Goal: Check status: Check status

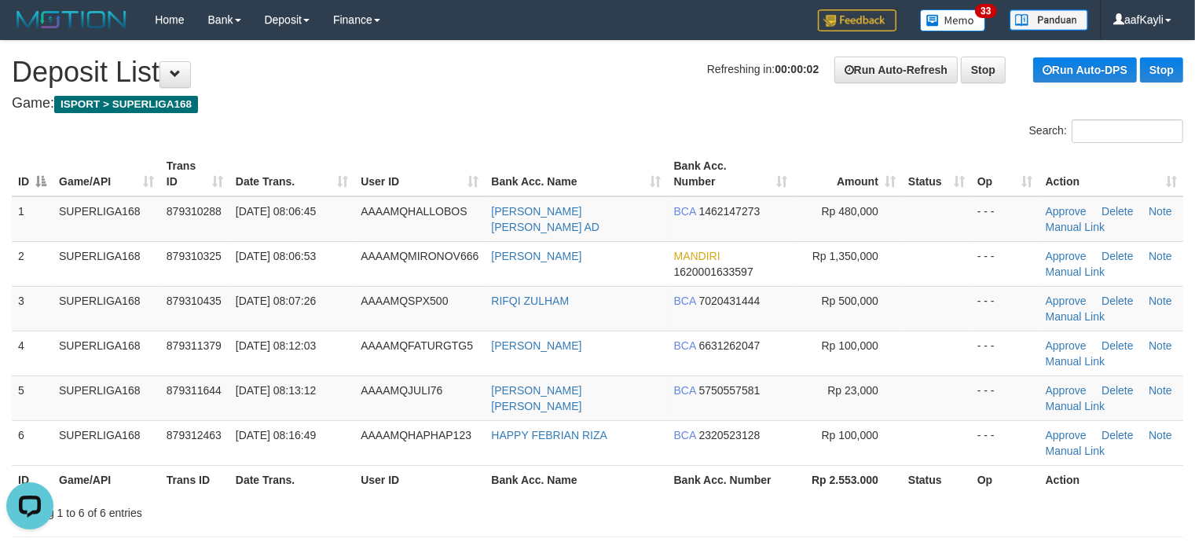
scroll to position [360, 0]
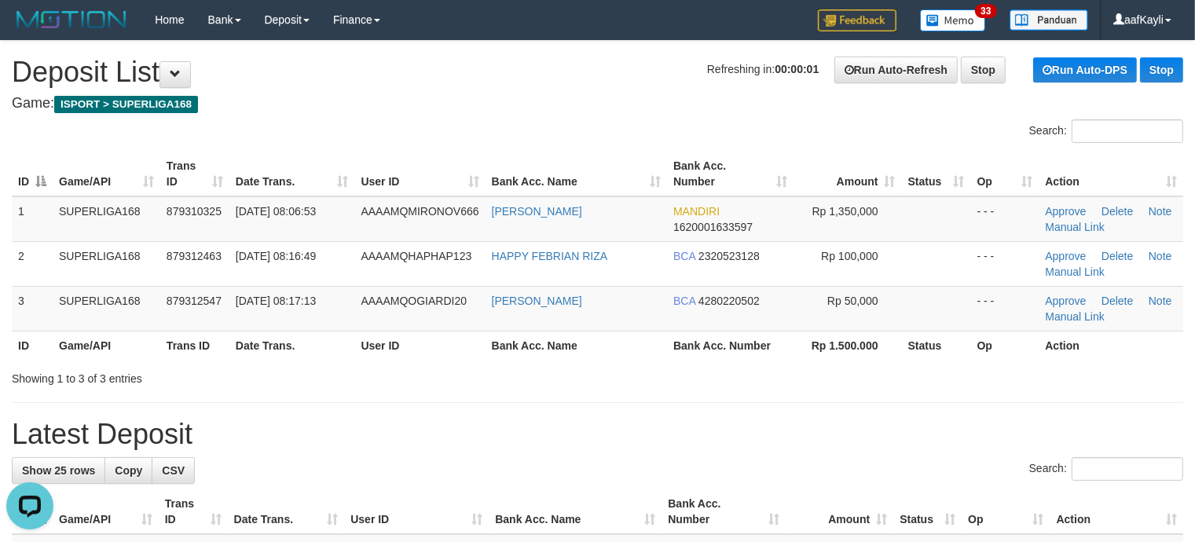
click at [855, 420] on h1 "Latest Deposit" at bounding box center [597, 434] width 1171 height 31
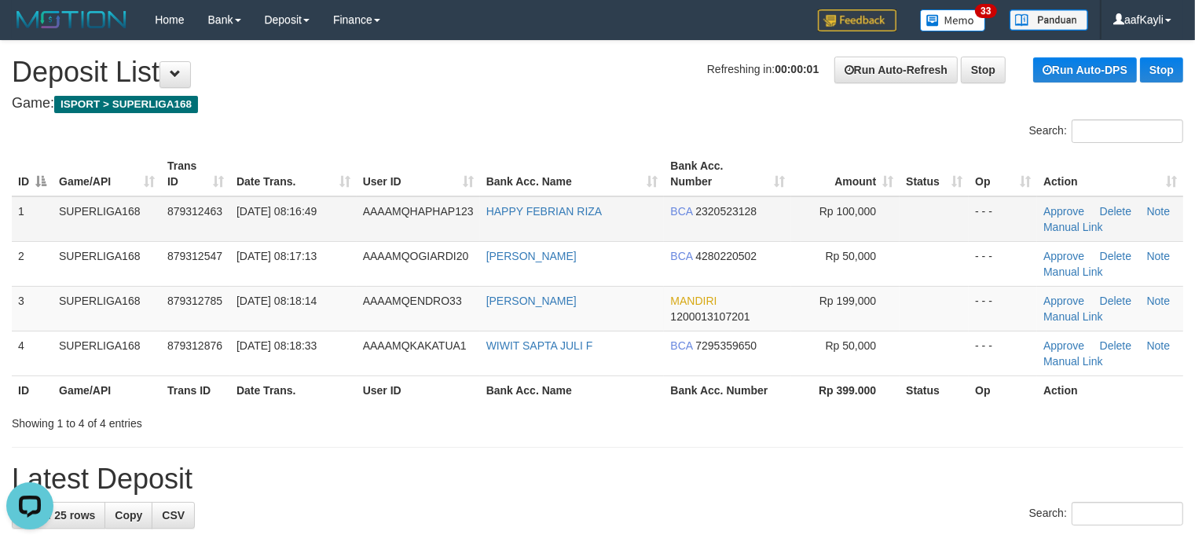
click at [944, 229] on td at bounding box center [933, 219] width 69 height 46
click at [921, 463] on h1 "Latest Deposit" at bounding box center [597, 478] width 1171 height 31
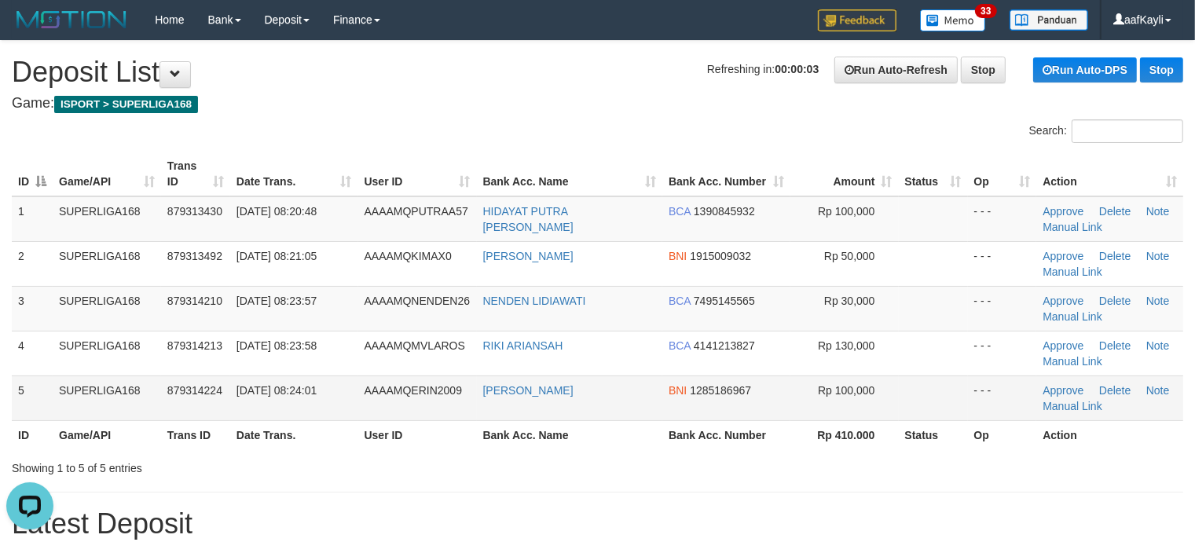
click at [877, 397] on td "Rp 100,000" at bounding box center [844, 398] width 108 height 45
click at [893, 382] on td "Rp 100,000" at bounding box center [844, 398] width 108 height 45
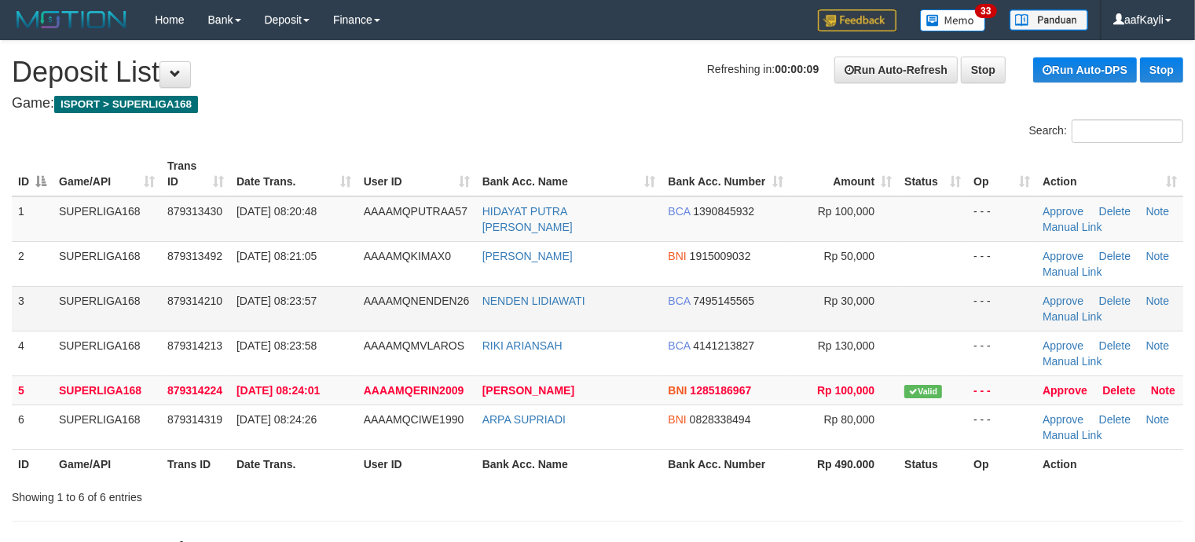
drag, startPoint x: 919, startPoint y: 291, endPoint x: 911, endPoint y: 285, distance: 10.1
click at [920, 291] on td at bounding box center [932, 308] width 69 height 45
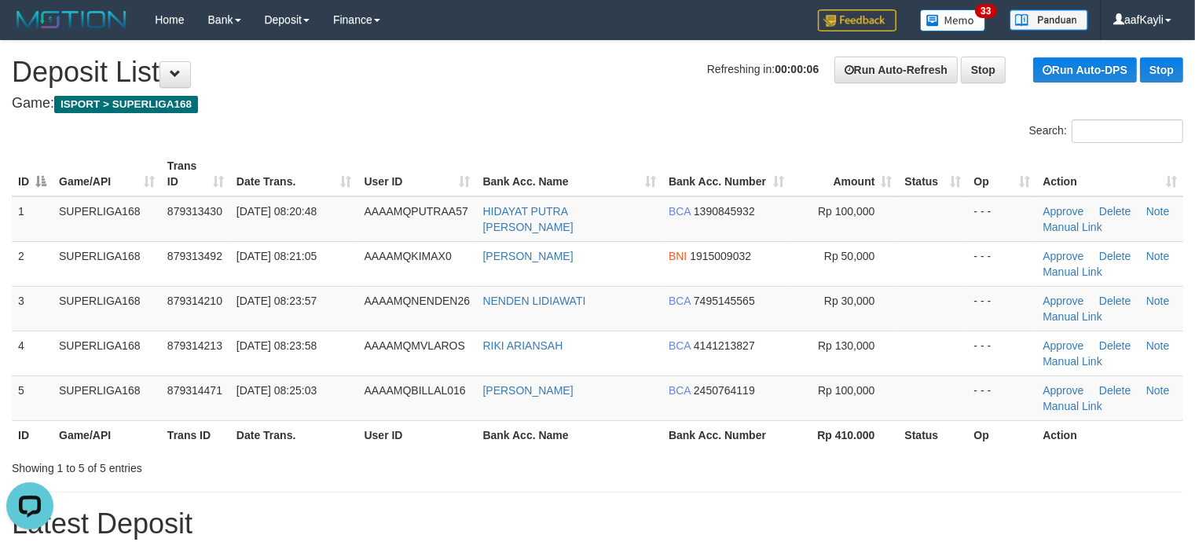
click at [932, 427] on th "Status" at bounding box center [933, 434] width 69 height 29
click at [931, 377] on td at bounding box center [933, 398] width 69 height 45
click at [1003, 397] on td "- - -" at bounding box center [1002, 398] width 69 height 45
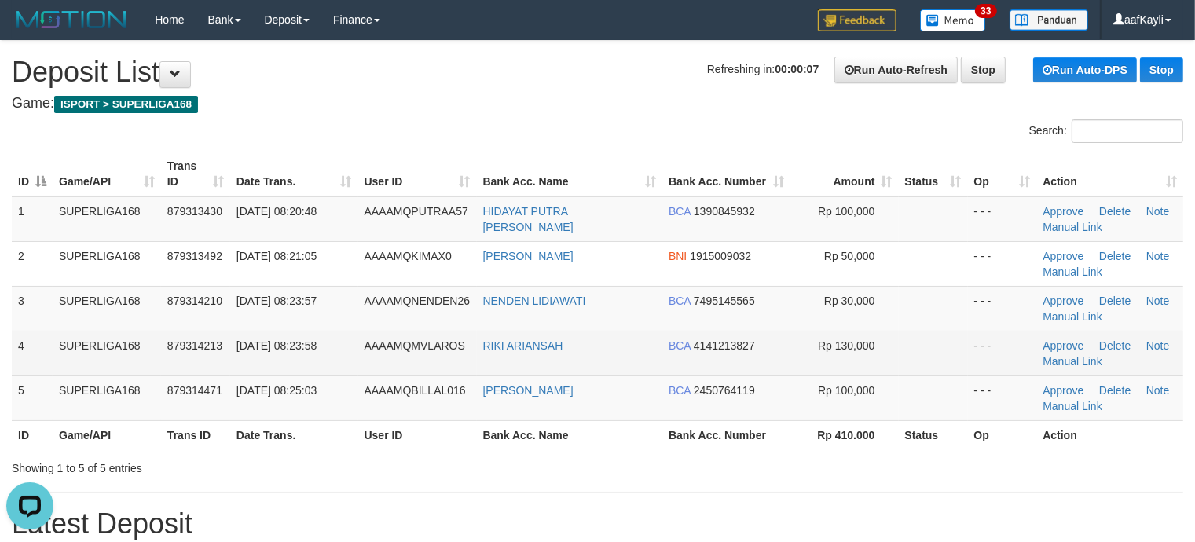
click at [970, 350] on td "- - -" at bounding box center [1002, 353] width 69 height 45
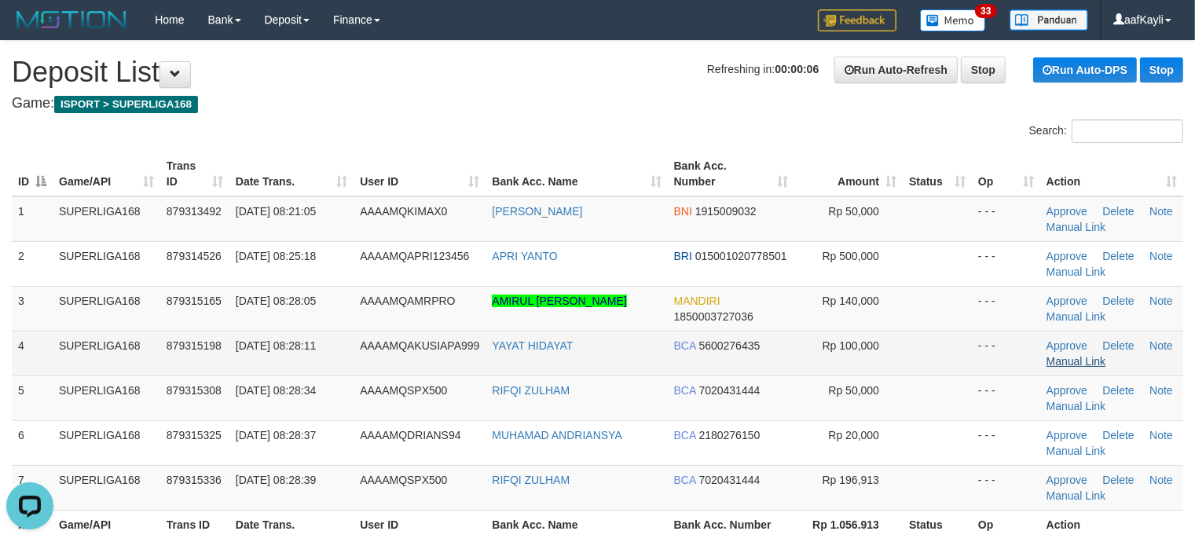
drag, startPoint x: 991, startPoint y: 358, endPoint x: 1088, endPoint y: 359, distance: 97.4
click at [991, 358] on td "- - -" at bounding box center [1006, 353] width 68 height 45
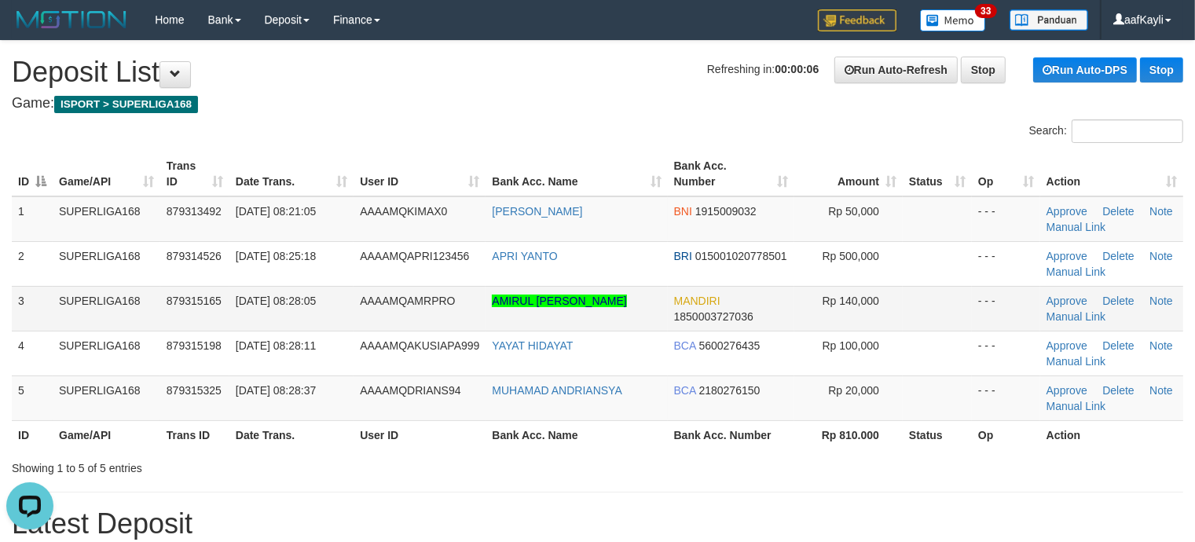
click at [973, 324] on td "- - -" at bounding box center [1006, 308] width 68 height 45
click at [936, 393] on td at bounding box center [937, 398] width 69 height 45
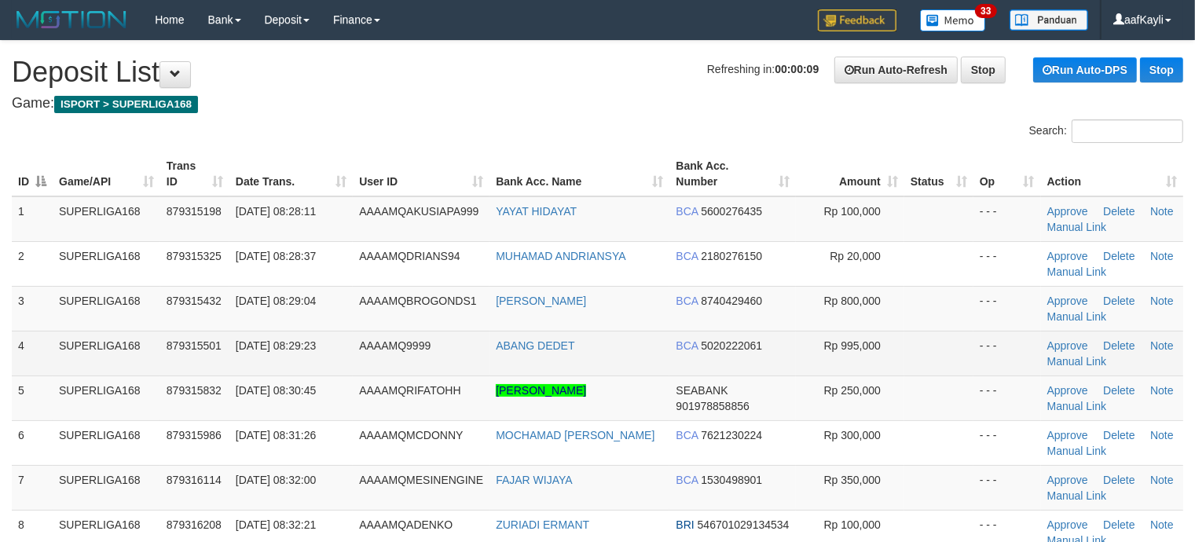
click at [957, 359] on td at bounding box center [938, 353] width 69 height 45
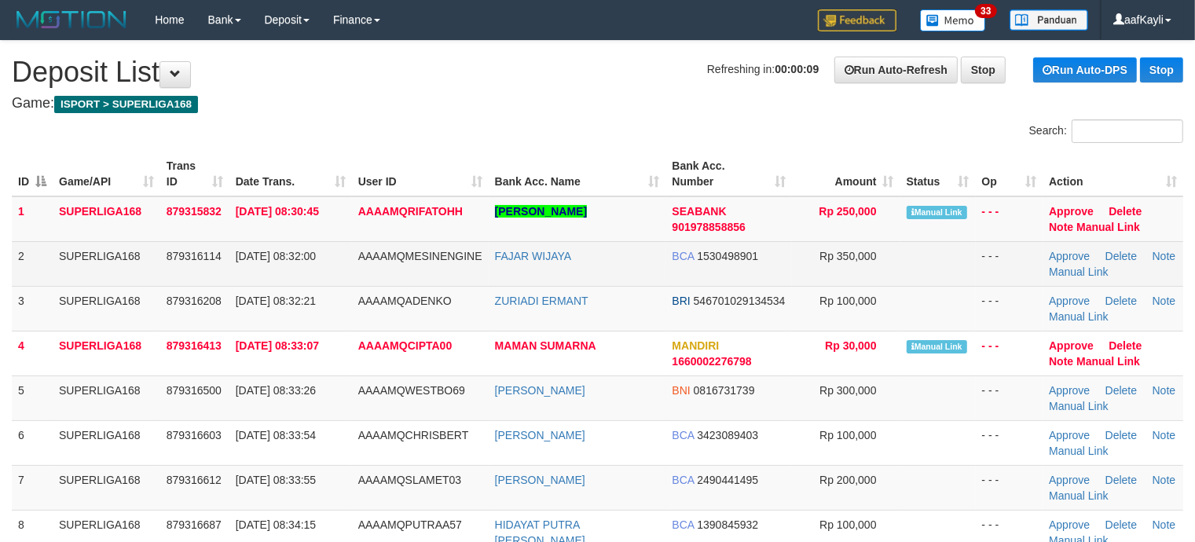
click at [1021, 283] on td "- - -" at bounding box center [1010, 263] width 68 height 45
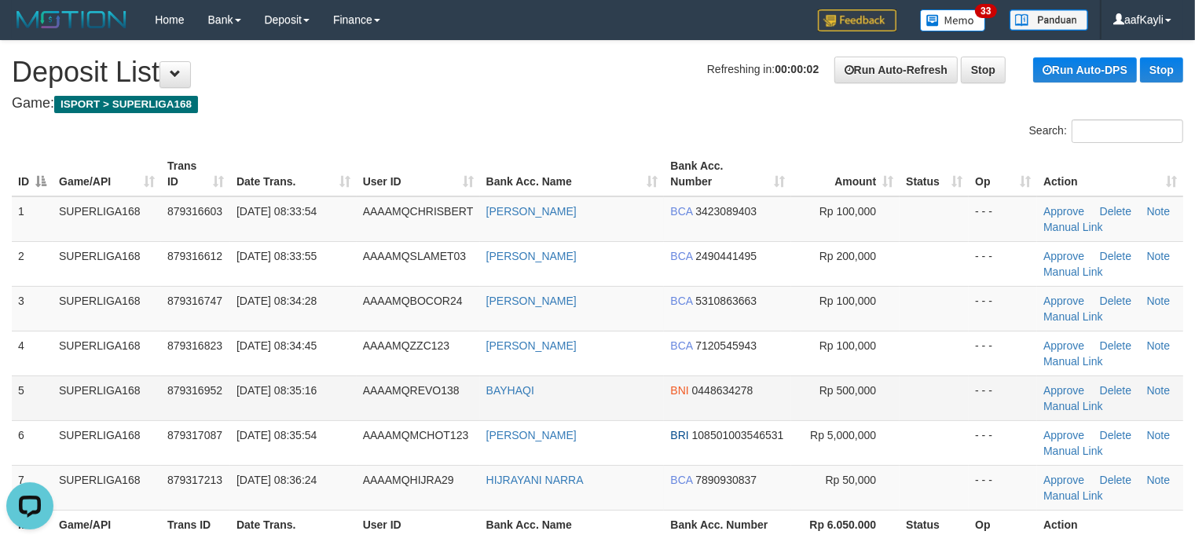
click at [949, 383] on td at bounding box center [933, 398] width 69 height 45
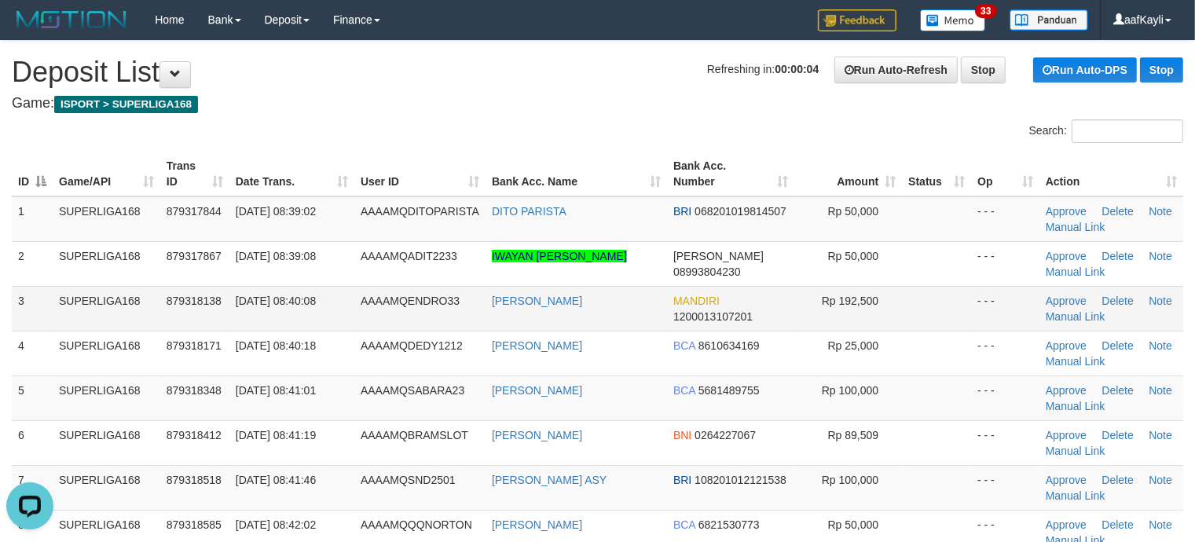
click at [921, 292] on td at bounding box center [936, 308] width 69 height 45
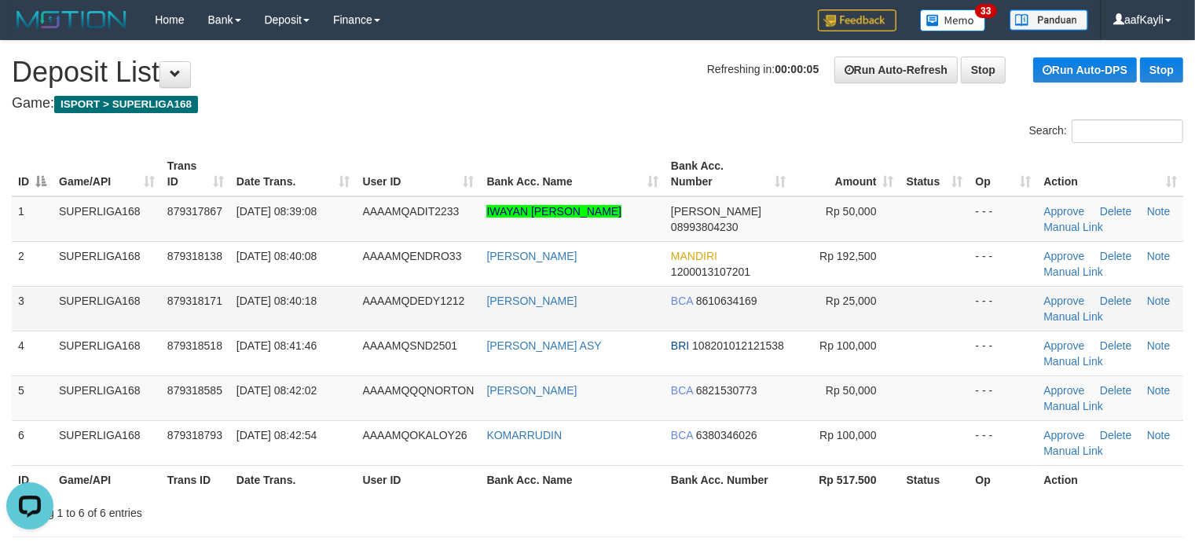
click at [927, 310] on td at bounding box center [934, 308] width 69 height 45
